Goal: Feedback & Contribution: Contribute content

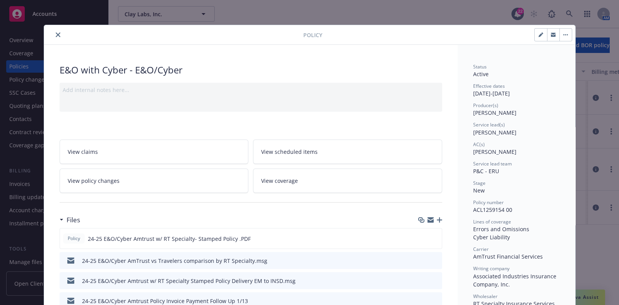
scroll to position [23, 0]
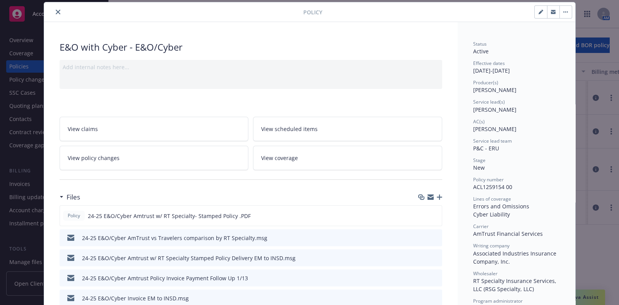
click at [59, 14] on div at bounding box center [175, 11] width 256 height 9
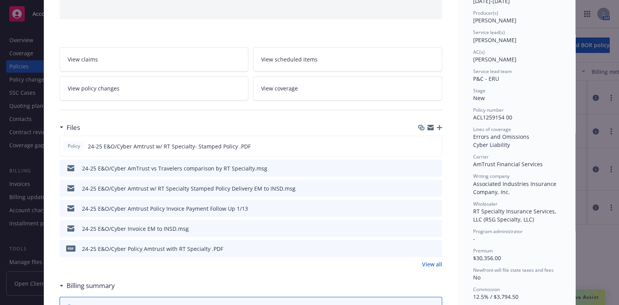
scroll to position [0, 0]
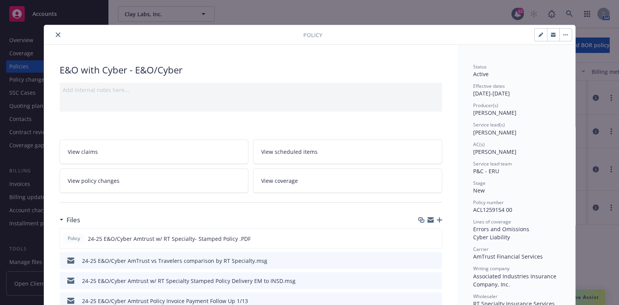
click at [55, 31] on button "close" at bounding box center [57, 34] width 9 height 9
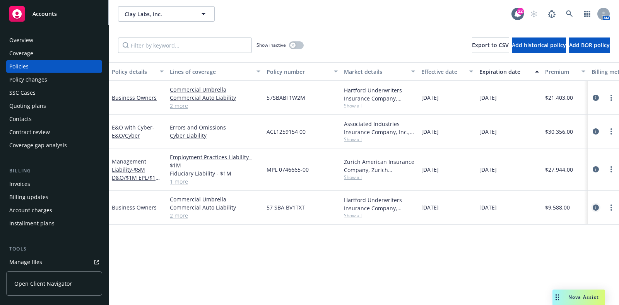
click at [599, 210] on icon "circleInformation" at bounding box center [596, 208] width 6 height 6
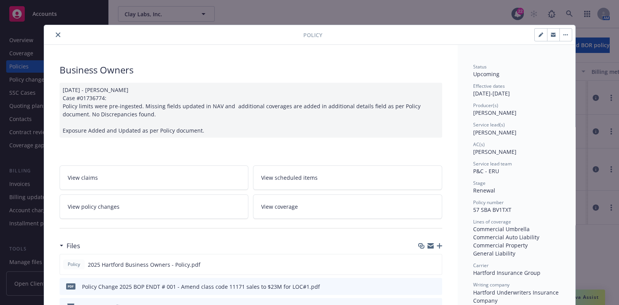
click at [56, 34] on icon "close" at bounding box center [58, 35] width 5 height 5
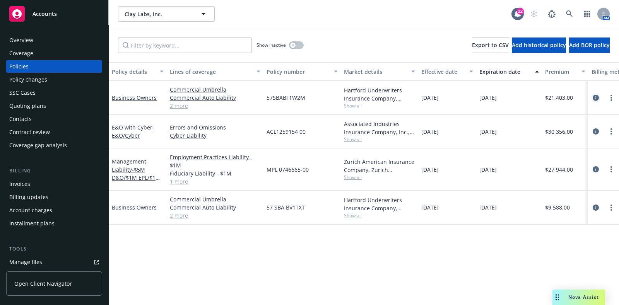
click at [593, 95] on icon "circleInformation" at bounding box center [596, 98] width 6 height 6
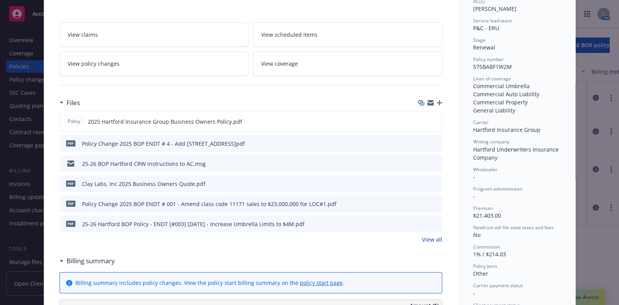
scroll to position [143, 0]
click at [422, 242] on link "View all" at bounding box center [432, 240] width 20 height 8
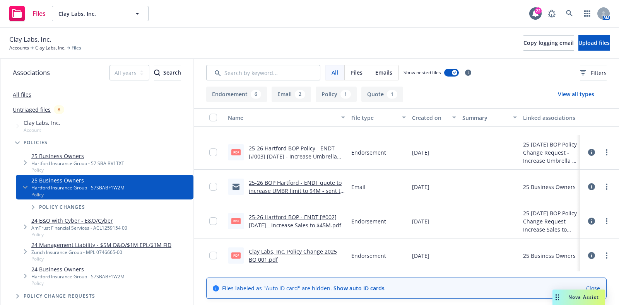
scroll to position [198, 0]
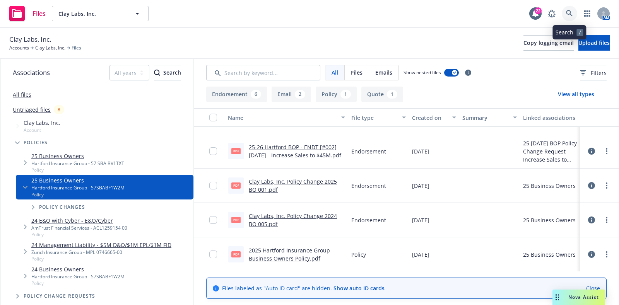
click at [566, 16] on link at bounding box center [569, 13] width 15 height 15
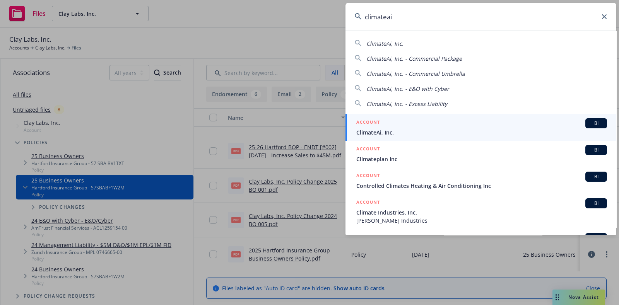
type input "climateai"
click at [391, 130] on span "ClimateAi, Inc." at bounding box center [481, 133] width 251 height 8
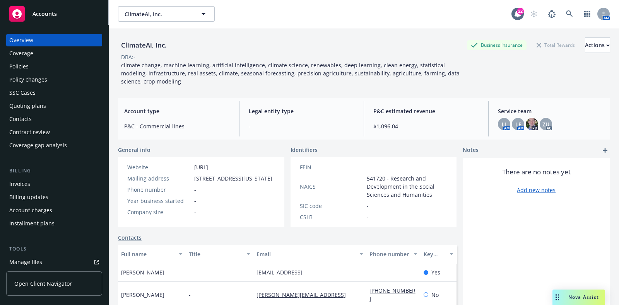
click at [65, 67] on div "Policies" at bounding box center [54, 66] width 90 height 12
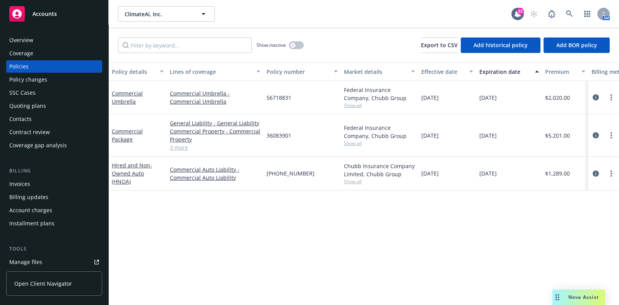
click at [356, 182] on span "Show all" at bounding box center [379, 181] width 71 height 7
click at [535, 216] on div "Policy details Lines of coverage Policy number Market details Effective date Ex…" at bounding box center [364, 183] width 511 height 243
click at [296, 47] on button "button" at bounding box center [296, 45] width 15 height 8
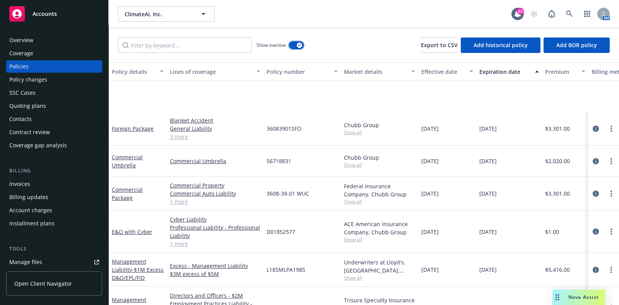
scroll to position [78, 0]
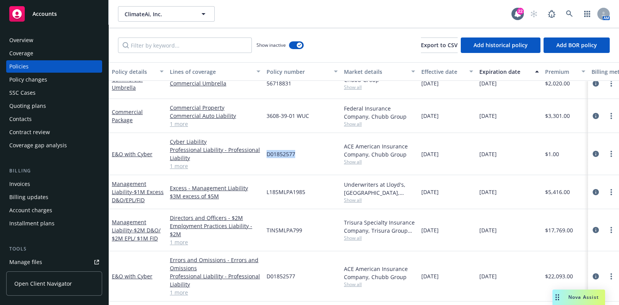
drag, startPoint x: 303, startPoint y: 155, endPoint x: 267, endPoint y: 154, distance: 35.6
click at [267, 154] on div "D01852577" at bounding box center [302, 154] width 77 height 42
copy span "D01852577"
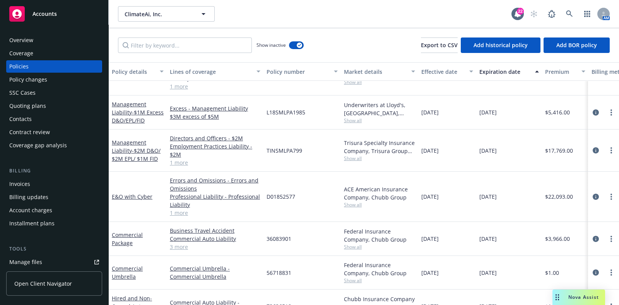
scroll to position [161, 0]
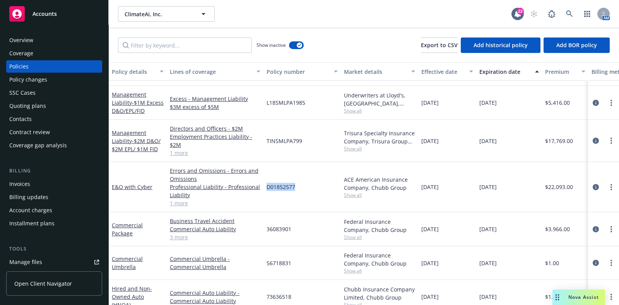
drag, startPoint x: 302, startPoint y: 187, endPoint x: 265, endPoint y: 187, distance: 37.2
click at [265, 187] on div "D01852577" at bounding box center [302, 187] width 77 height 50
copy span "D01852577"
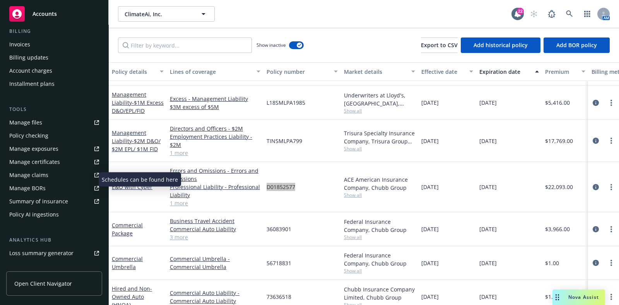
scroll to position [0, 0]
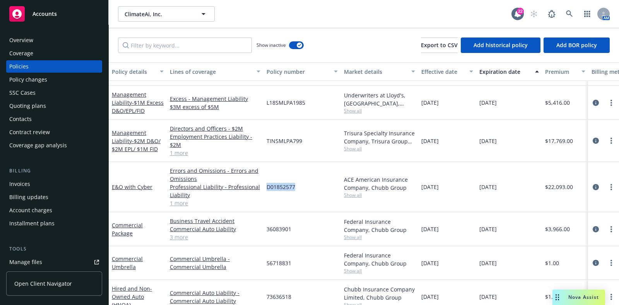
click at [33, 109] on div "Quoting plans" at bounding box center [27, 106] width 37 height 12
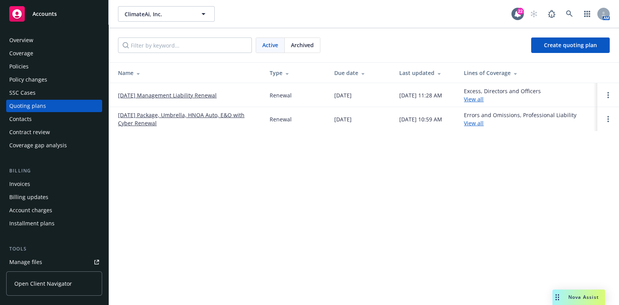
click at [194, 116] on link "09/14/25 Package, Umbrella, HNOA Auto, E&O with Cyber Renewal" at bounding box center [187, 119] width 139 height 16
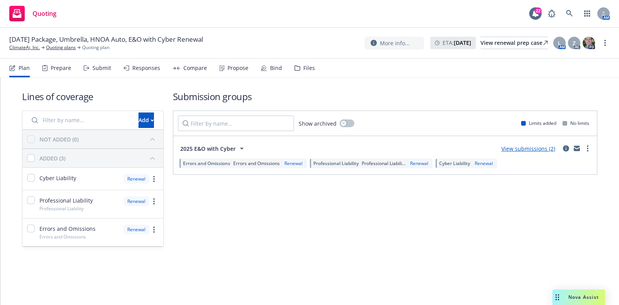
click at [310, 68] on div "Files" at bounding box center [309, 68] width 12 height 6
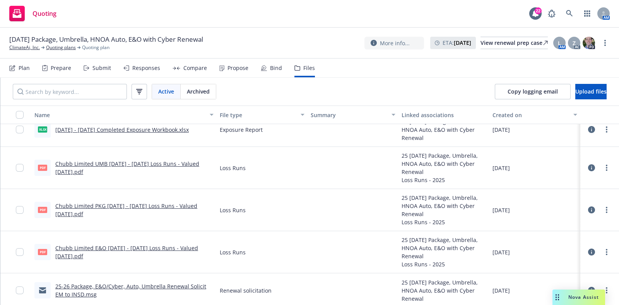
scroll to position [968, 0]
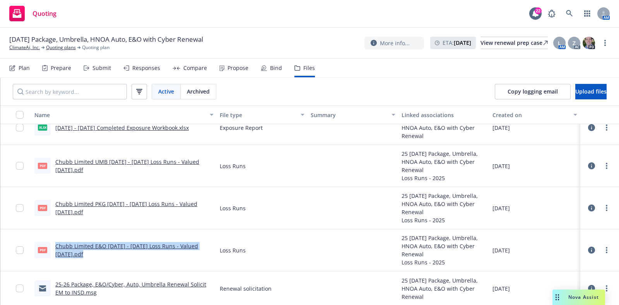
drag, startPoint x: 95, startPoint y: 256, endPoint x: 56, endPoint y: 241, distance: 41.7
click at [56, 241] on div "pdf Chubb Limited E&O 2023 - 2025 Loss Runs - Valued 2025-06-16.pdf" at bounding box center [123, 251] width 185 height 42
copy link "Chubb Limited E&O 2023 - 2025 Loss Runs - Valued 2025-06-16.pdf"
click at [587, 86] on button "Upload files" at bounding box center [591, 91] width 31 height 15
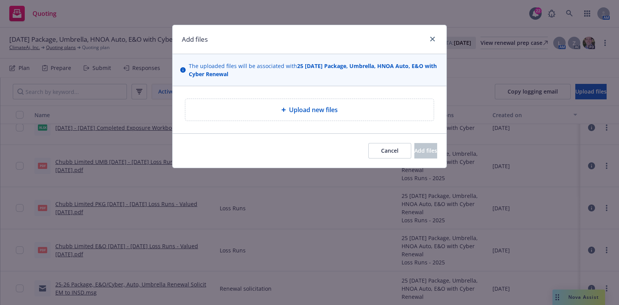
click at [334, 113] on span "Upload new files" at bounding box center [313, 109] width 49 height 9
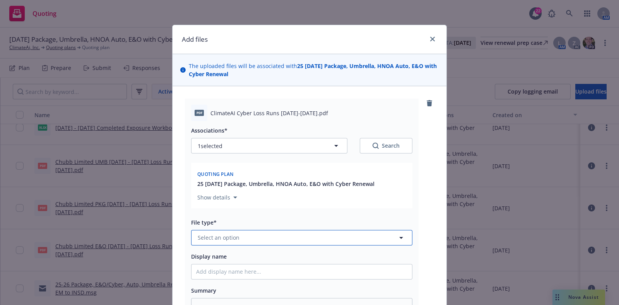
click at [211, 234] on span "Select an option" at bounding box center [219, 238] width 42 height 8
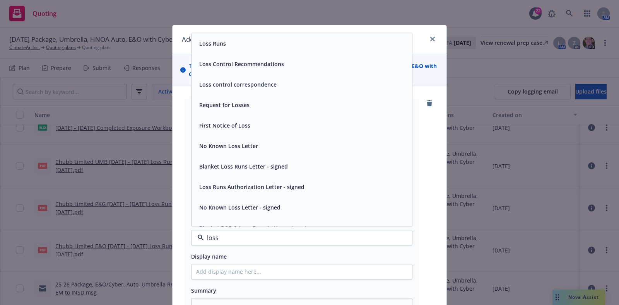
type input "loss r"
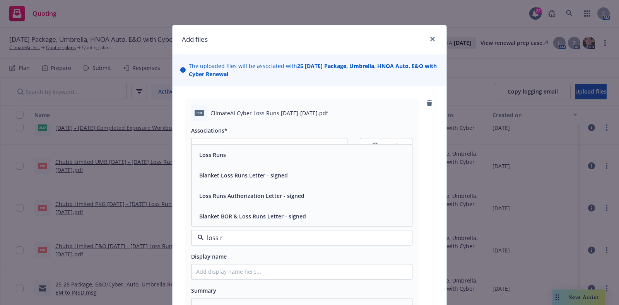
click at [232, 150] on div "Loss Runs" at bounding box center [301, 154] width 211 height 11
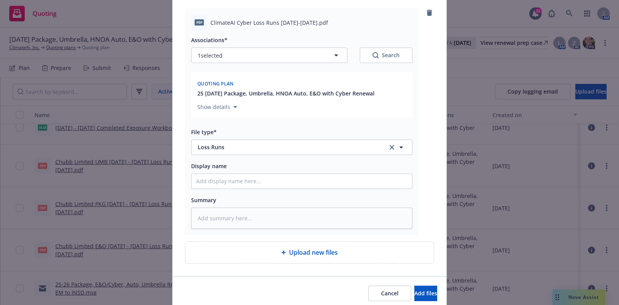
scroll to position [91, 0]
click at [230, 189] on div "Associations* 1 selected Search Quoting plan 25 09/14/25 Package, Umbrella, HNO…" at bounding box center [301, 130] width 221 height 198
drag, startPoint x: 230, startPoint y: 189, endPoint x: 228, endPoint y: 183, distance: 6.0
click at [228, 183] on div "Associations* 1 selected Search Quoting plan 25 09/14/25 Package, Umbrella, HNO…" at bounding box center [301, 130] width 221 height 198
click at [228, 183] on input "Display name" at bounding box center [302, 181] width 221 height 15
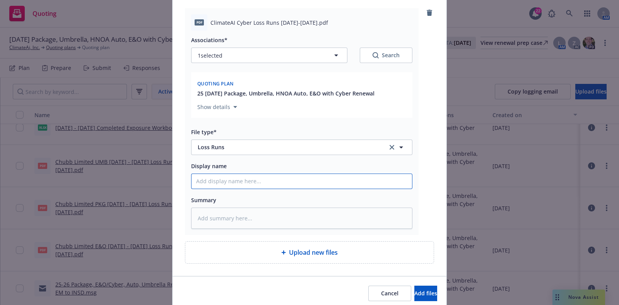
paste input "Chubb Limited E&O 2023 - 2025 Loss Runs - Valued 2025-06-16.pdf"
type textarea "x"
type input "Chubb Limited E&O 2023 - 2025 Loss Runs - Valued 2025-06-16.pdf"
click at [341, 180] on input "Chubb Limited E&O 2023 - 2025 Loss Runs - Valued 2025-06-16.pdf" at bounding box center [302, 181] width 221 height 15
type textarea "x"
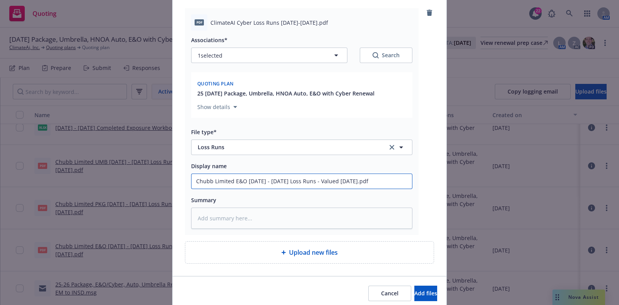
type input "Chubb Limited E&O 2023 - 2025 Loss Runs - Valued 2025-0-16.pdf"
type textarea "x"
type input "Chubb Limited E&O 2023 - 2025 Loss Runs - Valued 2025-09-16.pdf"
type textarea "x"
type input "Chubb Limited E&O 2023 - 2025 Loss Runs - Valued 2025-09-1.pdf"
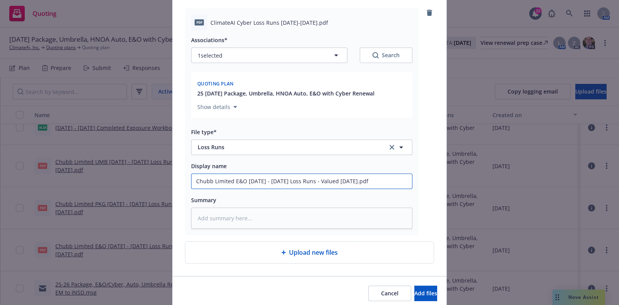
type textarea "x"
type input "Chubb Limited E&O 2023 - 2025 Loss Runs - Valued 2025-09-17.pdf"
click at [415, 291] on span "Add files" at bounding box center [426, 293] width 23 height 7
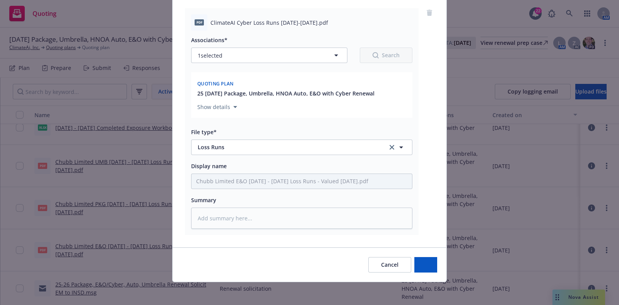
type textarea "x"
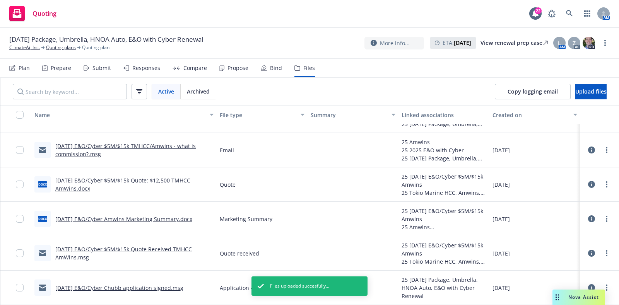
scroll to position [0, 0]
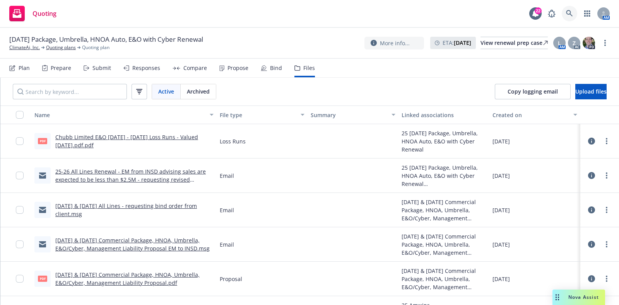
click at [567, 16] on icon at bounding box center [569, 13] width 7 height 7
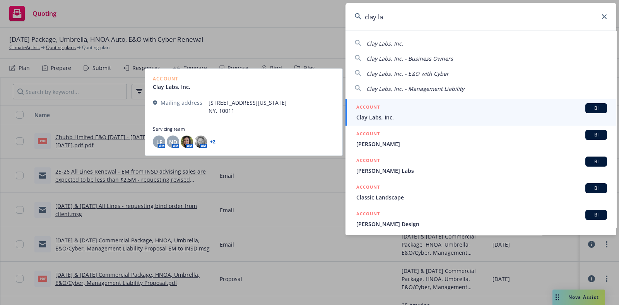
type input "clay la"
click at [419, 115] on span "Clay Labs, Inc." at bounding box center [481, 117] width 251 height 8
